Goal: Task Accomplishment & Management: Manage account settings

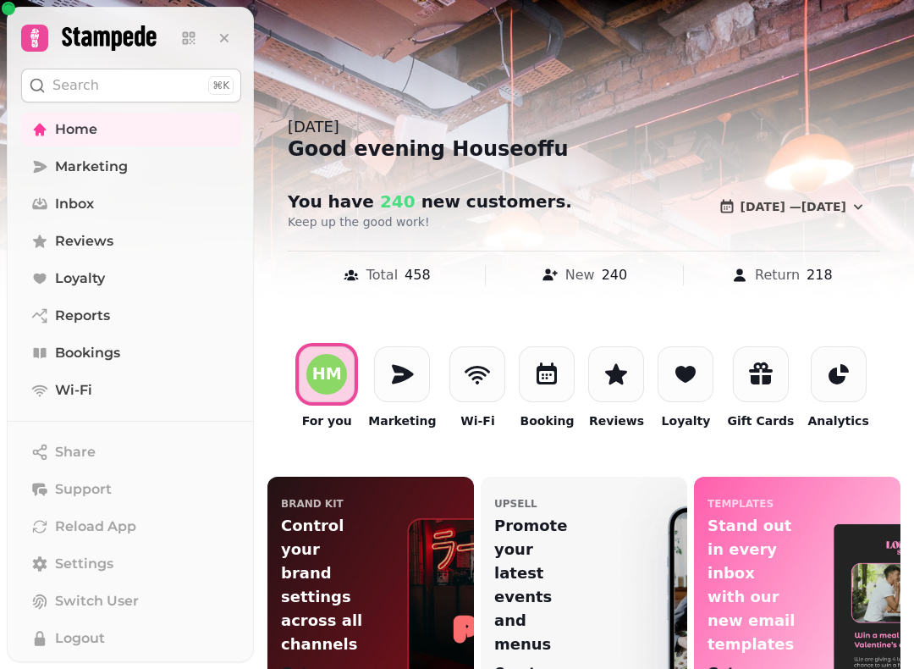
click at [167, 360] on link "Bookings" at bounding box center [131, 353] width 220 height 34
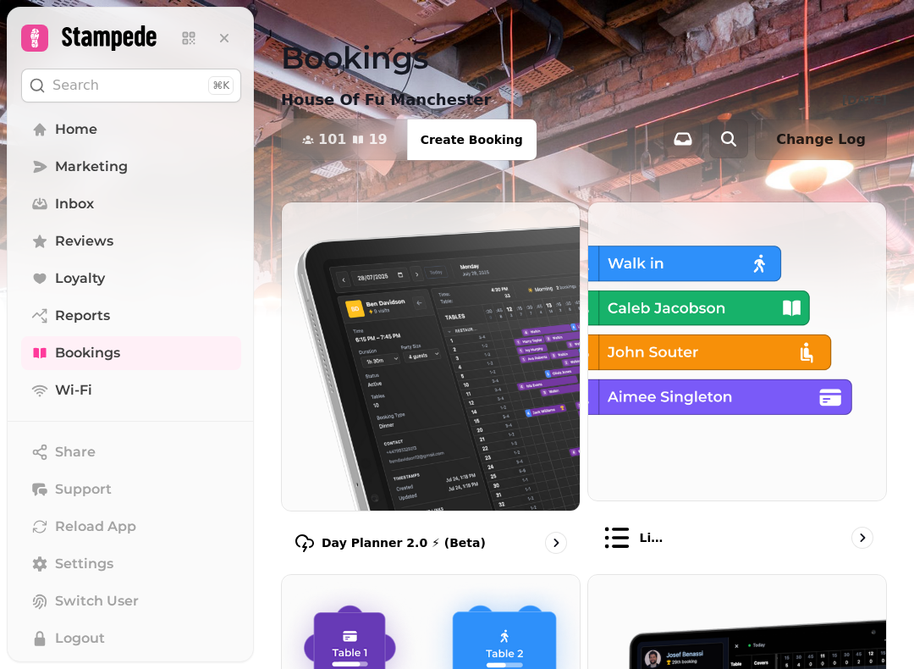
click at [534, 528] on div "Day Planner 2.0 ⚡ (Beta)" at bounding box center [431, 542] width 300 height 49
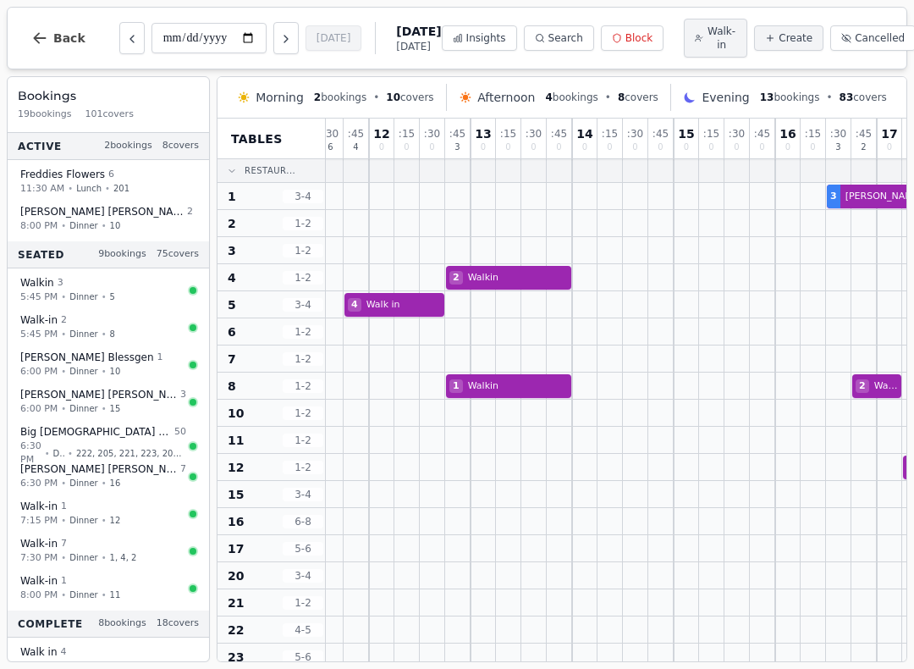
scroll to position [0, 8]
click at [164, 217] on div "Isabella Wilkinson 2" at bounding box center [106, 212] width 173 height 14
select select "****"
select select "*"
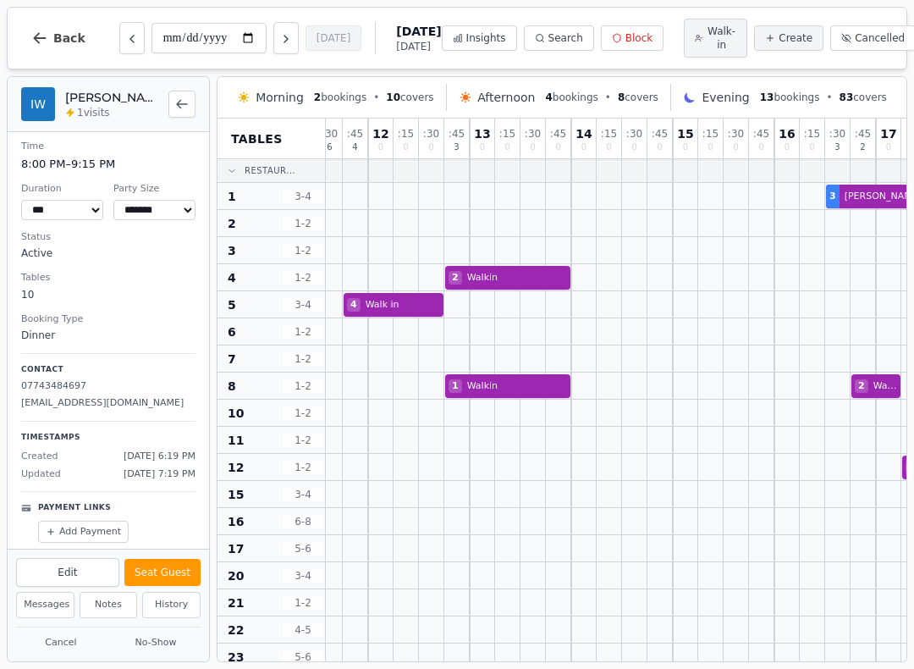
scroll to position [2, 0]
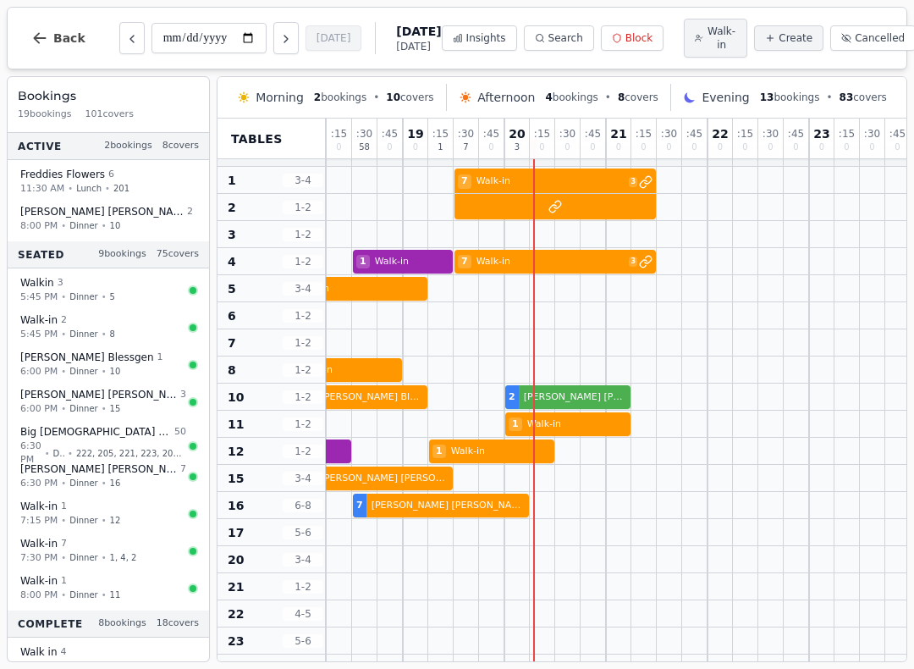
scroll to position [15, 689]
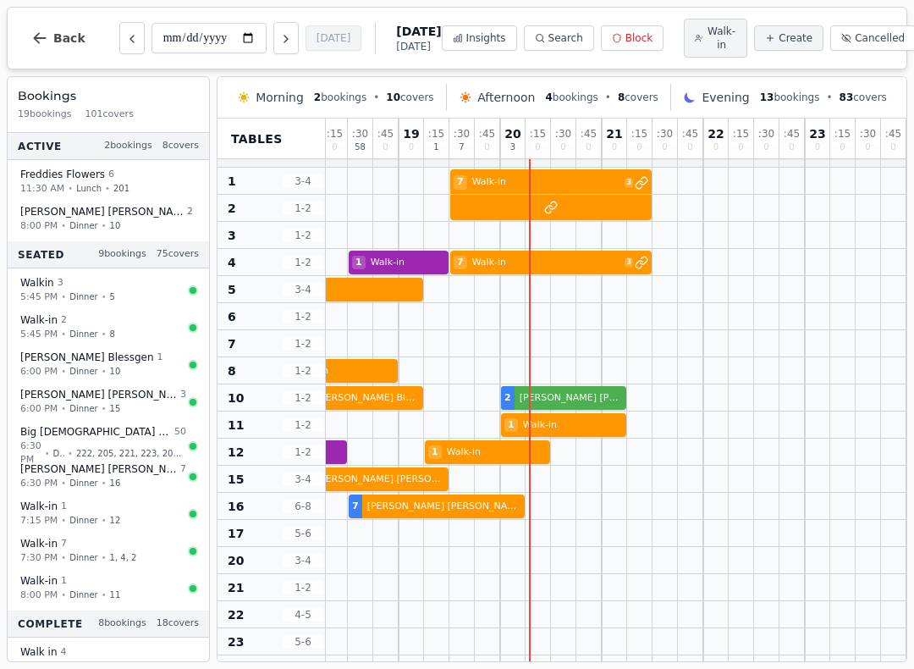
select select "****"
select select "*"
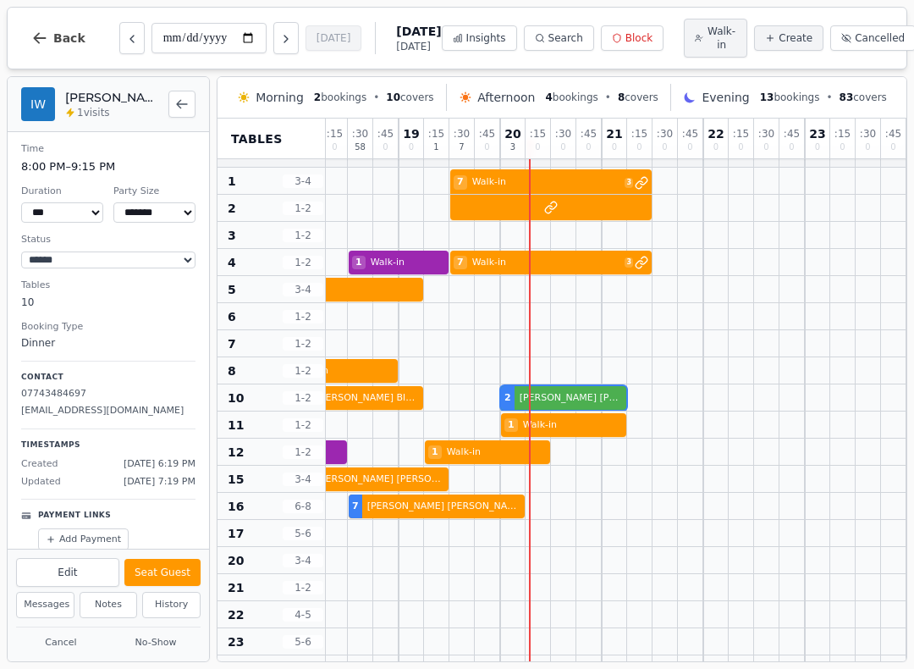
click at [174, 635] on button "No-Show" at bounding box center [156, 642] width 90 height 21
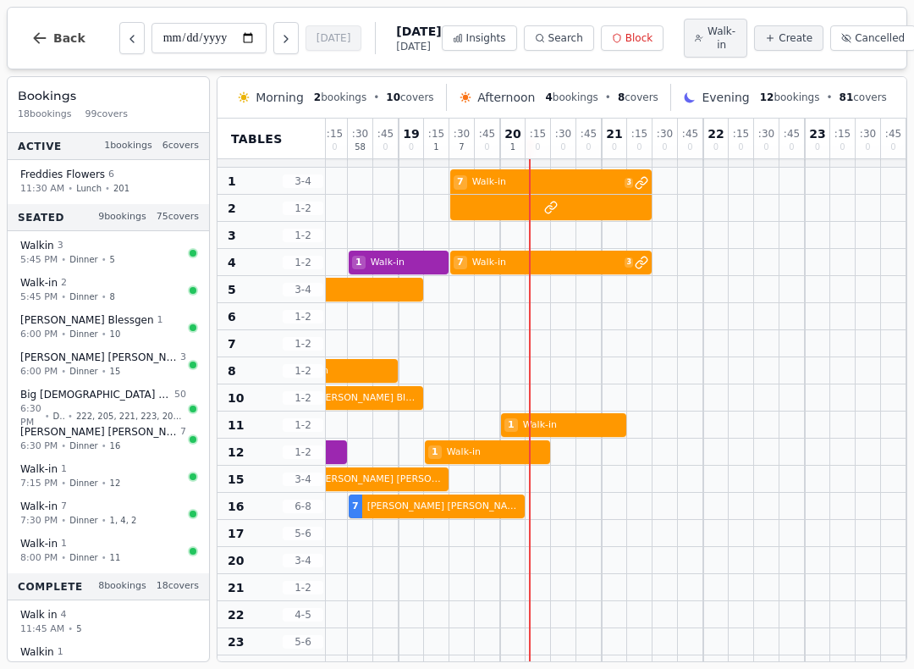
click at [94, 159] on div "Active 1 bookings 6 covers" at bounding box center [108, 146] width 201 height 27
click at [74, 181] on span "Freddies Flowers" at bounding box center [62, 175] width 85 height 14
select select "****"
select select "*"
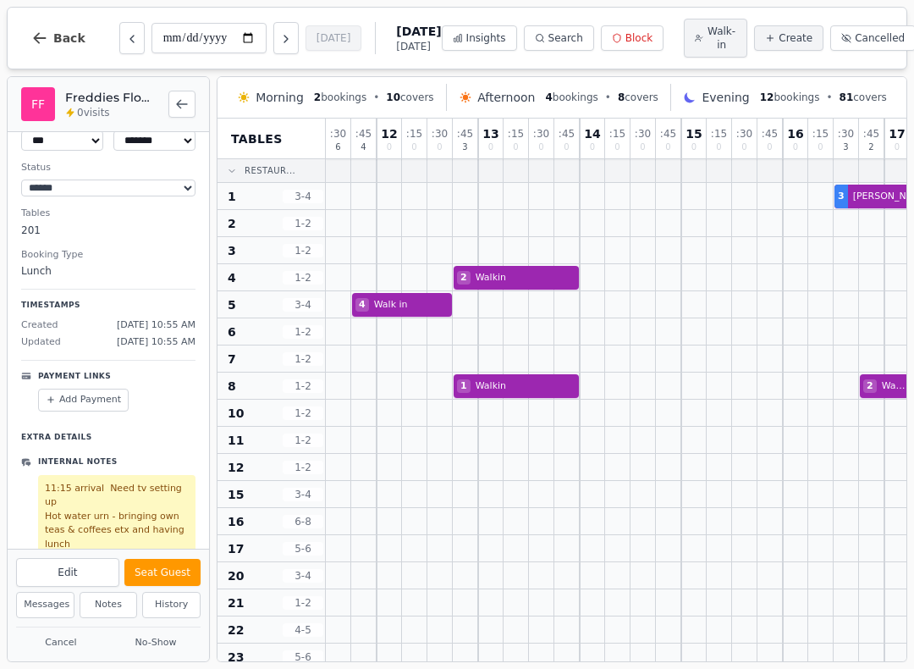
scroll to position [71, 0]
click at [405, 660] on div at bounding box center [414, 656] width 25 height 26
